Goal: Download file/media

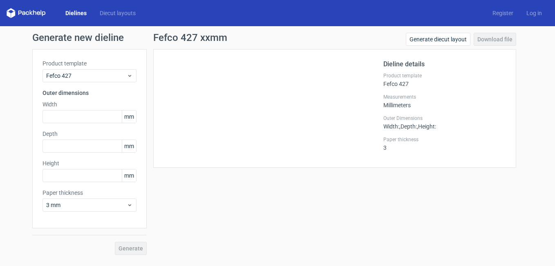
click at [34, 11] on icon at bounding box center [34, 12] width 3 height 5
click at [72, 13] on link "Dielines" at bounding box center [76, 13] width 34 height 8
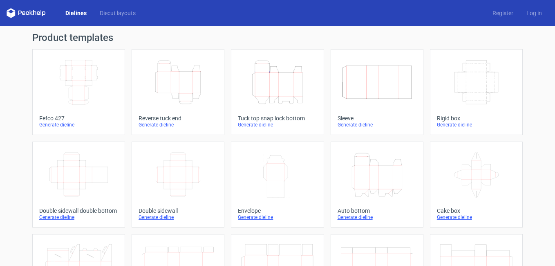
click at [90, 81] on icon "Width Depth Height" at bounding box center [79, 82] width 72 height 46
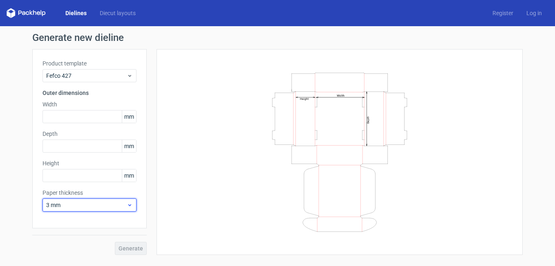
click at [130, 203] on icon at bounding box center [130, 205] width 6 height 7
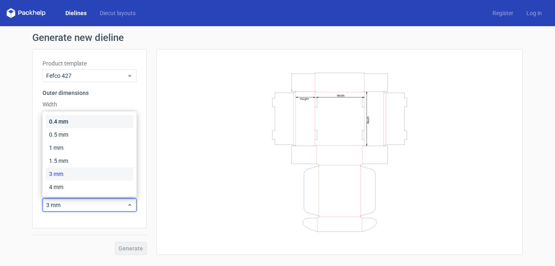
click at [85, 117] on div "0.4 mm" at bounding box center [89, 121] width 87 height 13
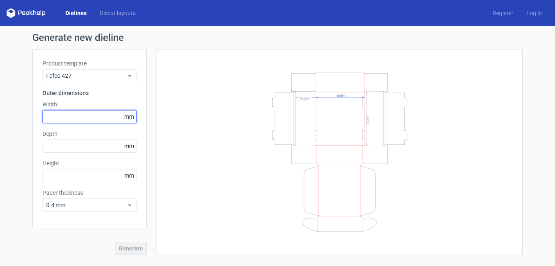
click at [75, 113] on input "text" at bounding box center [90, 116] width 94 height 13
type input "290"
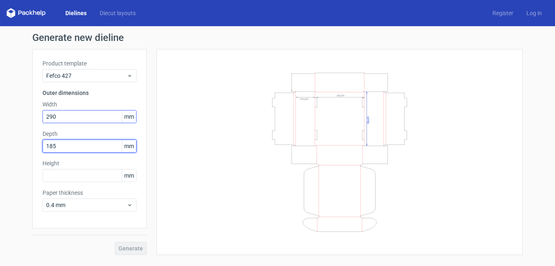
type input "185"
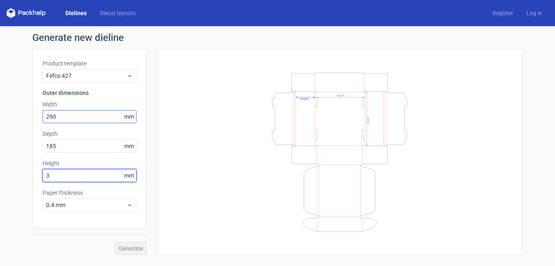
type input "3"
type input "5"
type input "35"
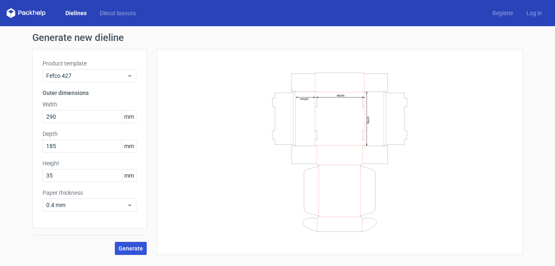
click at [134, 247] on span "Generate" at bounding box center [131, 248] width 25 height 6
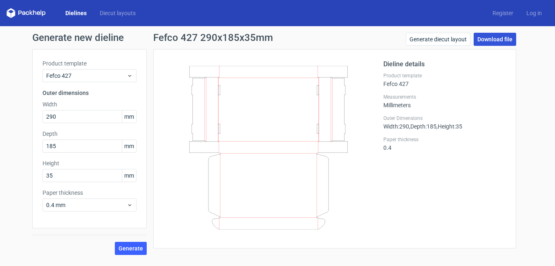
click at [505, 40] on link "Download file" at bounding box center [495, 39] width 43 height 13
click at [518, 55] on div "Fefco 427 290x185x35mm Generate diecut layout Download file Dieline details Pro…" at bounding box center [335, 144] width 376 height 222
